Goal: Task Accomplishment & Management: Complete application form

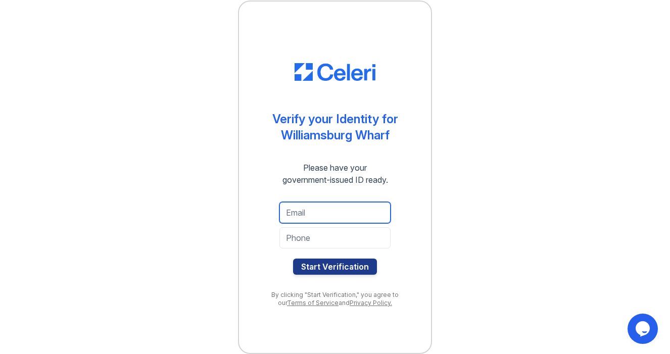
click at [321, 214] on input "email" at bounding box center [334, 212] width 111 height 21
type input "andyrasdal@gmail.com"
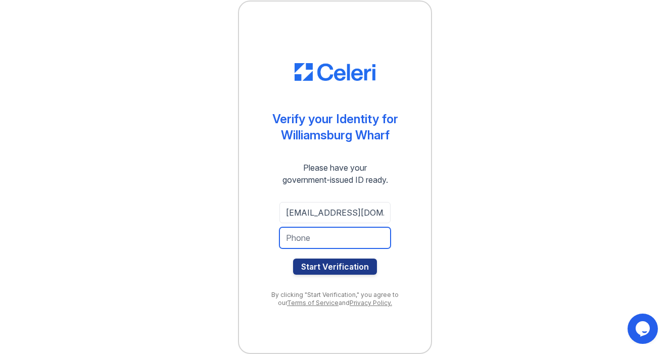
click at [343, 240] on input "tel" at bounding box center [334, 237] width 111 height 21
type input "8586993878"
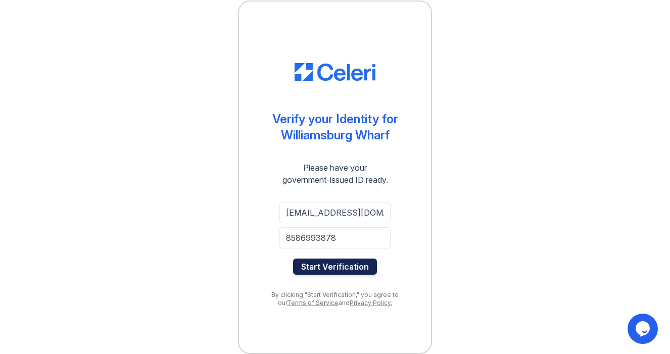
click at [324, 265] on button "Start Verification" at bounding box center [335, 267] width 84 height 16
